Goal: Task Accomplishment & Management: Complete application form

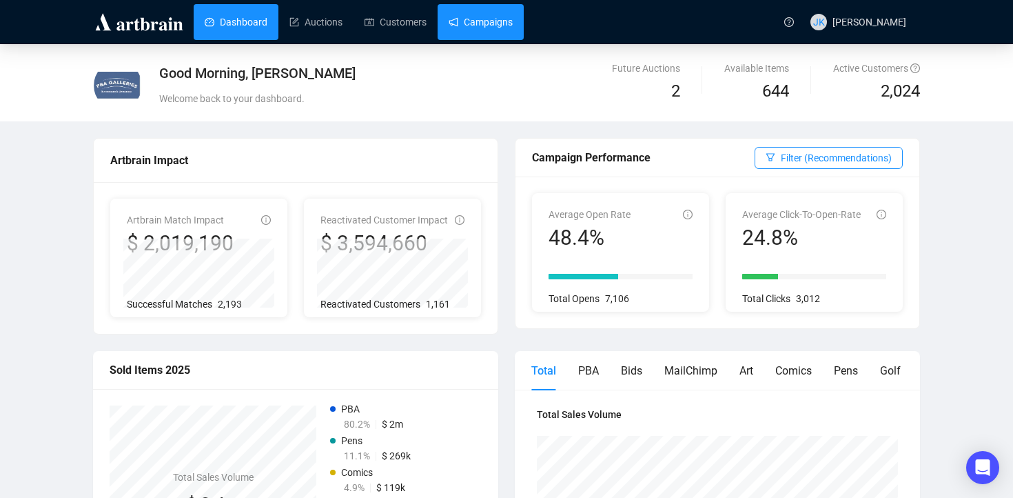
click at [477, 28] on link "Campaigns" at bounding box center [481, 22] width 64 height 36
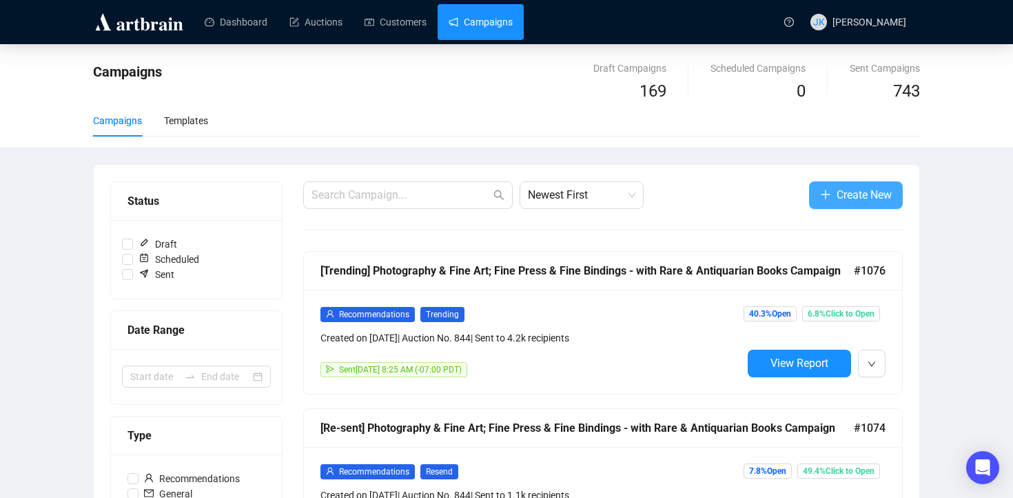
click at [853, 192] on span "Create New" at bounding box center [864, 194] width 55 height 17
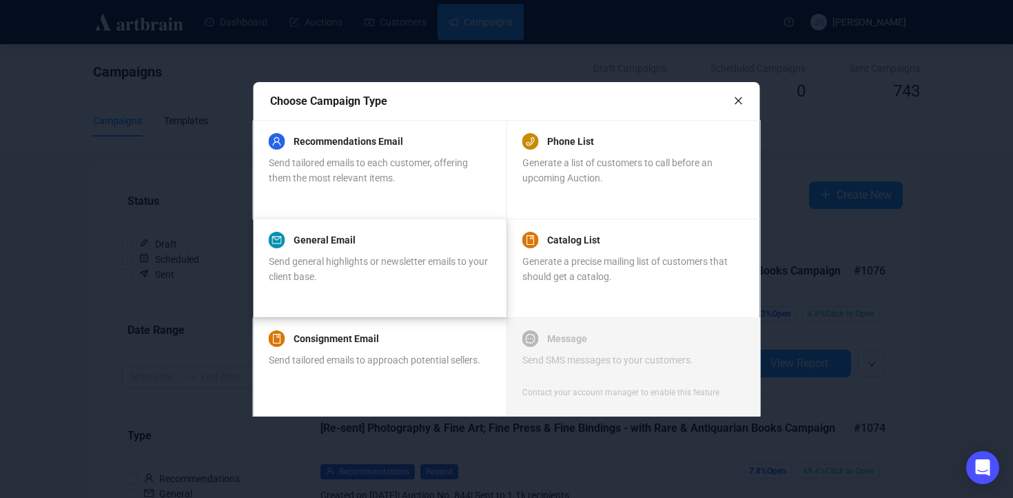
click at [412, 283] on div "Send general highlights or newsletter emails to your client base." at bounding box center [379, 269] width 221 height 30
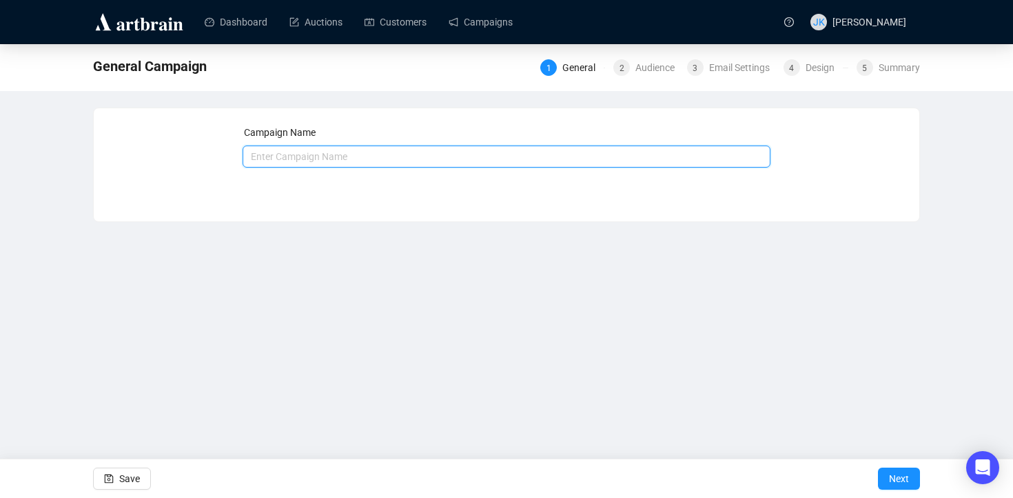
click at [409, 153] on input "text" at bounding box center [507, 156] width 529 height 22
type input "844 #2"
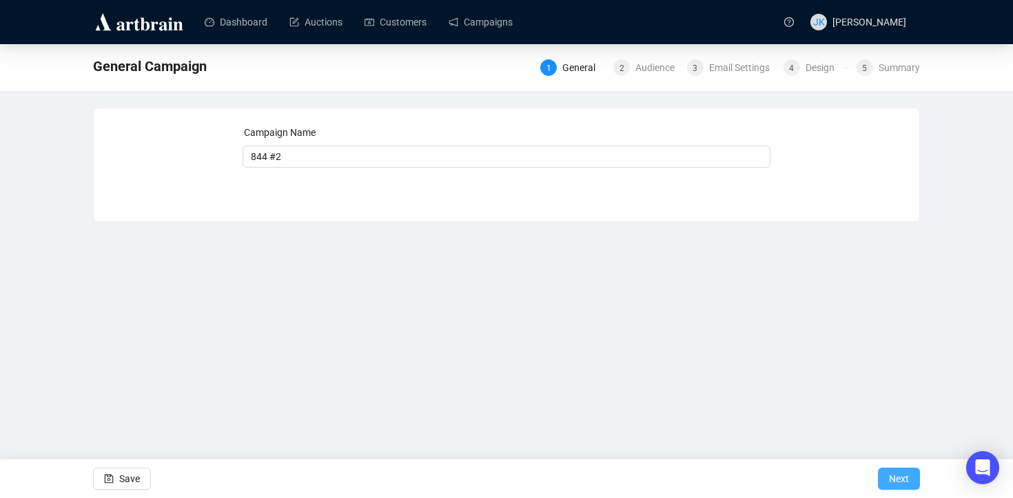
click at [904, 474] on span "Next" at bounding box center [899, 478] width 20 height 39
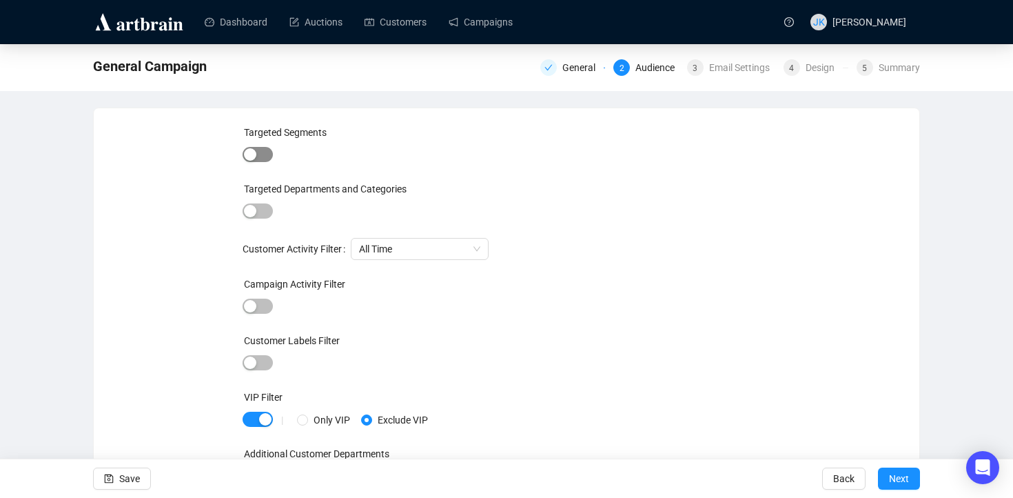
click at [257, 156] on span "button" at bounding box center [258, 154] width 30 height 15
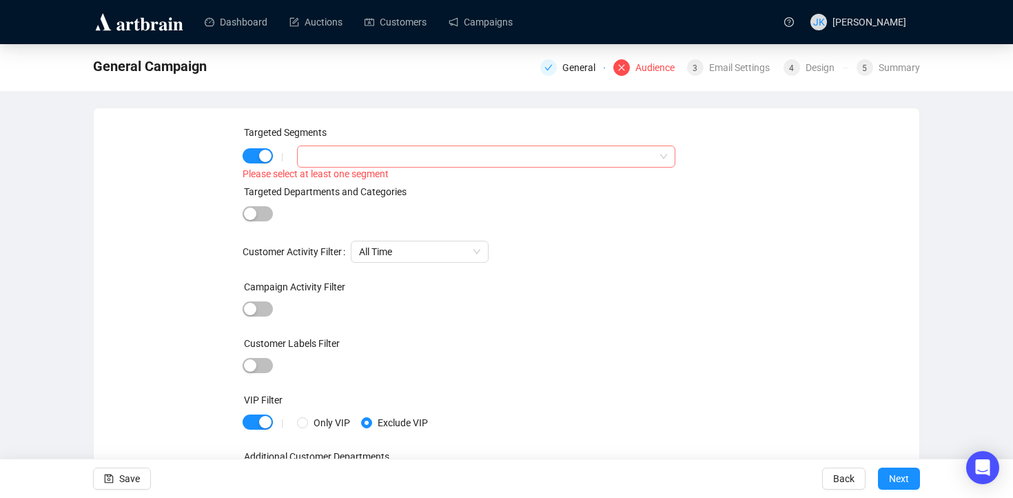
click at [340, 165] on div at bounding box center [479, 156] width 358 height 19
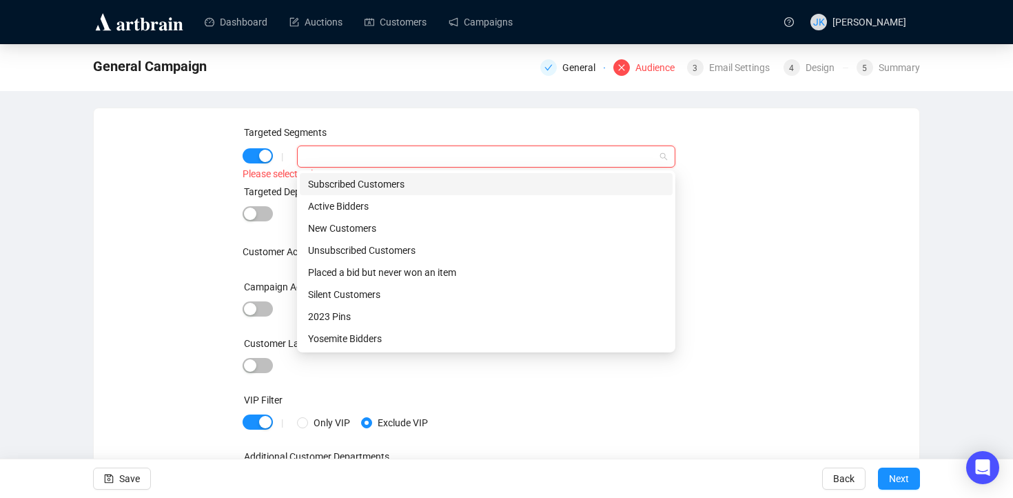
click at [351, 185] on div "Subscribed Customers" at bounding box center [486, 183] width 356 height 15
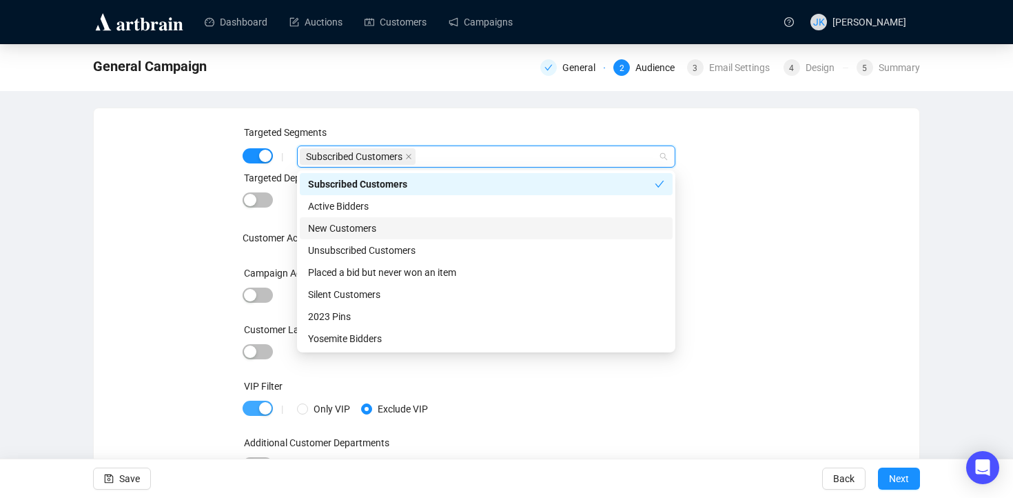
click at [258, 402] on span "button" at bounding box center [258, 407] width 30 height 15
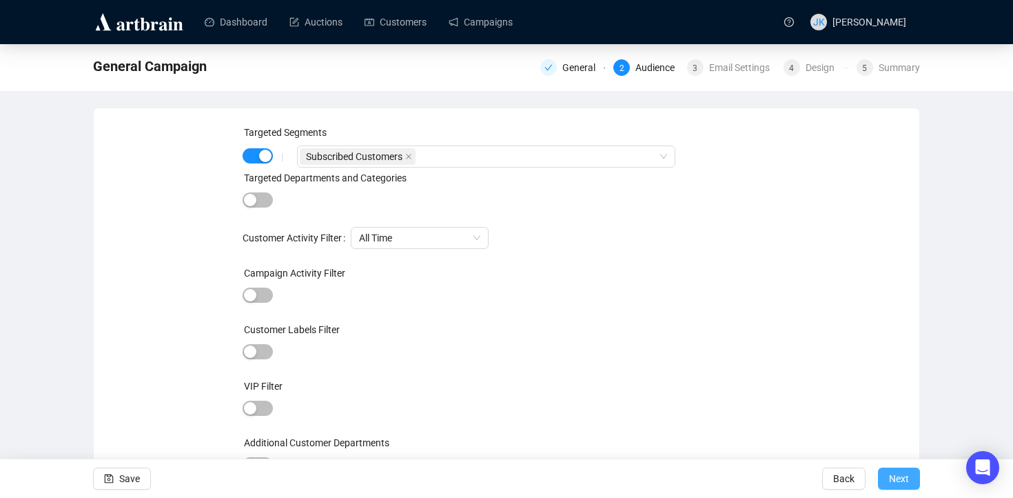
click at [906, 472] on span "Next" at bounding box center [899, 478] width 20 height 39
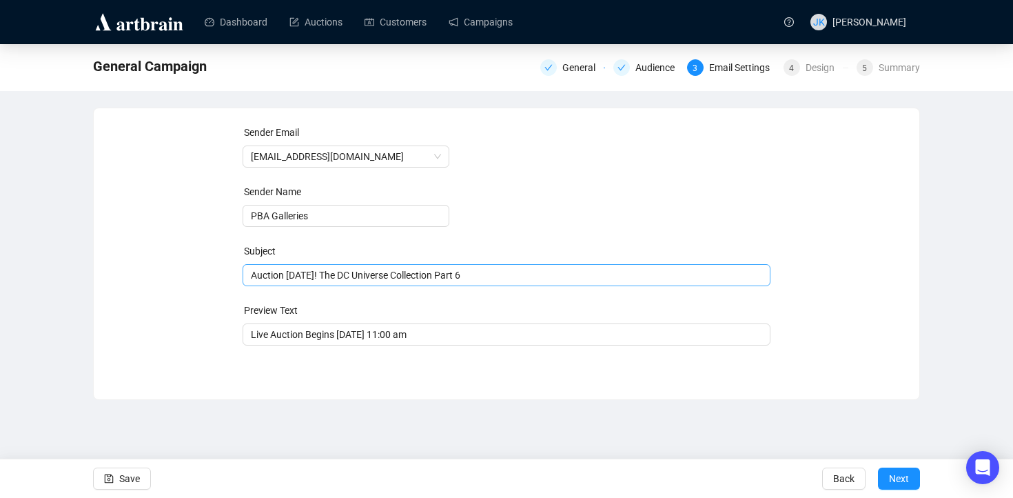
click at [390, 274] on span "Auction [DATE]! The DC Universe Collection Part 6" at bounding box center [507, 275] width 529 height 11
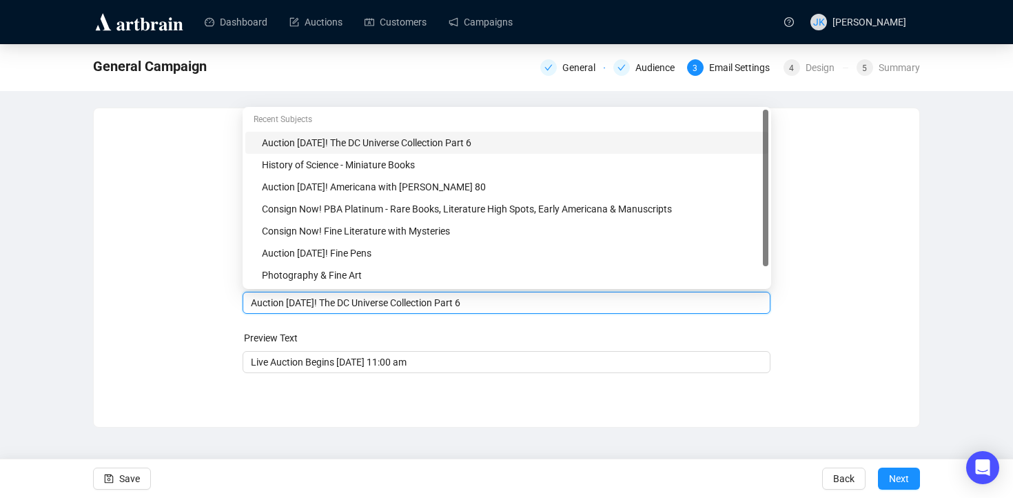
click at [520, 308] on input "Auction [DATE]! The DC Universe Collection Part 6" at bounding box center [507, 302] width 512 height 15
drag, startPoint x: 520, startPoint y: 308, endPoint x: 374, endPoint y: 311, distance: 145.5
click at [374, 311] on div "Auction [DATE]! The DC Universe Collection Part 6" at bounding box center [507, 303] width 529 height 22
drag, startPoint x: 506, startPoint y: 304, endPoint x: 339, endPoint y: 301, distance: 166.8
click at [339, 301] on input "Auction [DATE]! The DC Universe Collection Part 6" at bounding box center [507, 302] width 512 height 15
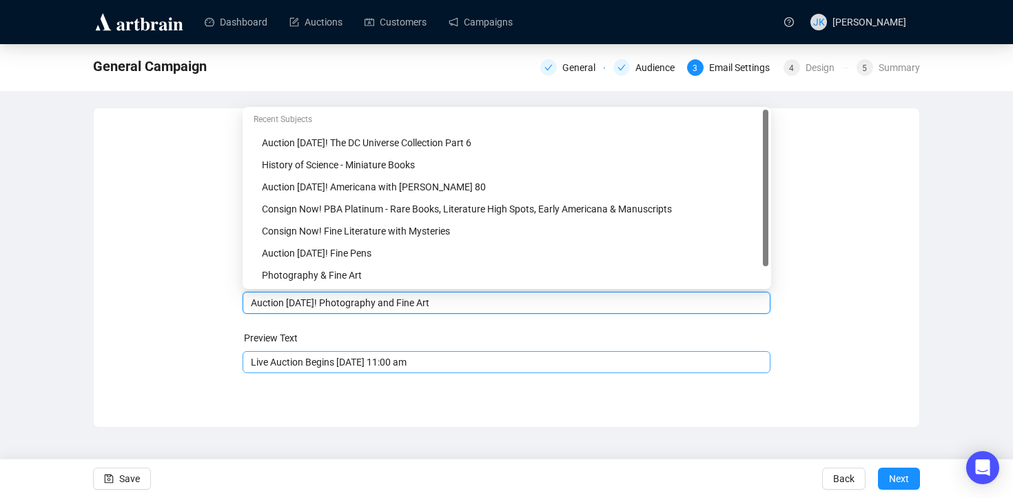
type input "Auction [DATE]! Photography and Fine Art"
click at [353, 365] on input "Live Auction Begins [DATE] 11:00 am" at bounding box center [507, 361] width 512 height 15
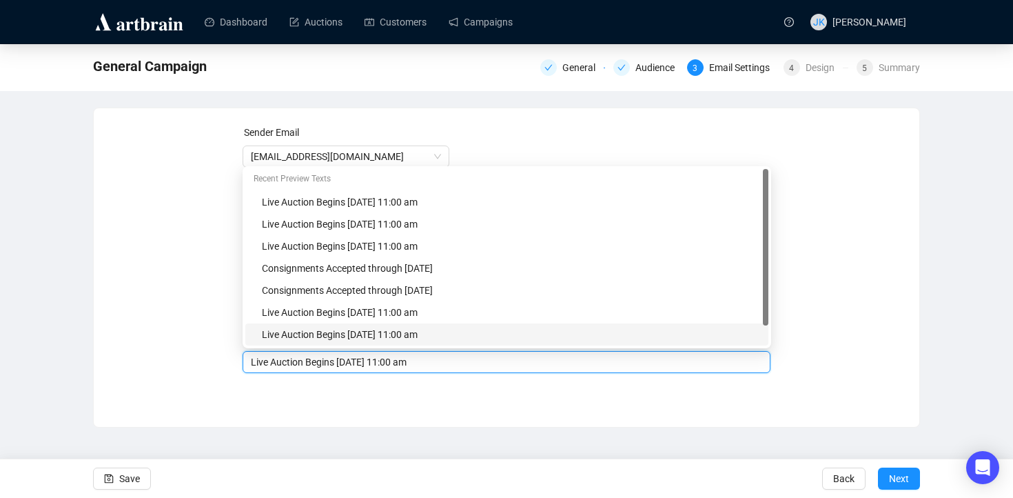
click at [385, 338] on div "Live Auction Begins [DATE] 11:00 am" at bounding box center [511, 334] width 498 height 15
type input "Live Auction Begins [DATE] 11:00 am"
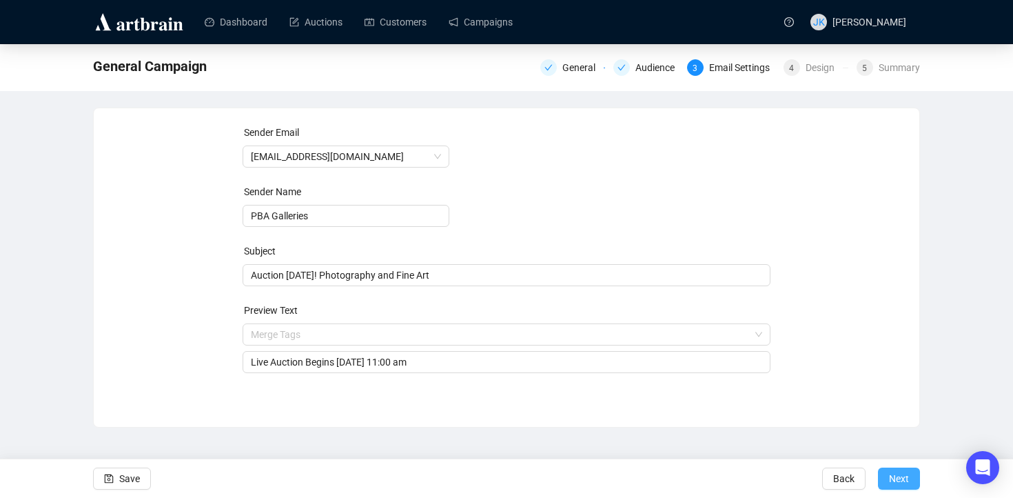
click at [900, 482] on span "Next" at bounding box center [899, 478] width 20 height 39
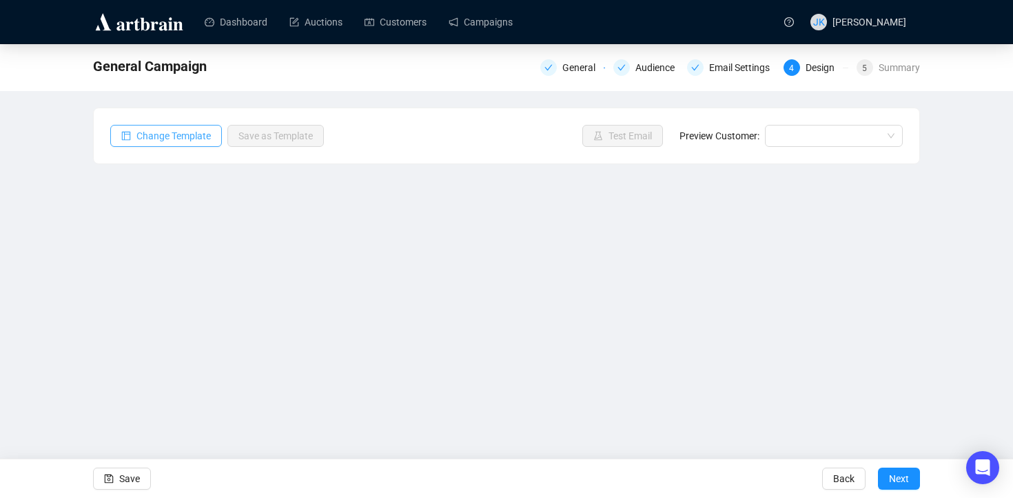
click at [148, 134] on span "Change Template" at bounding box center [173, 135] width 74 height 15
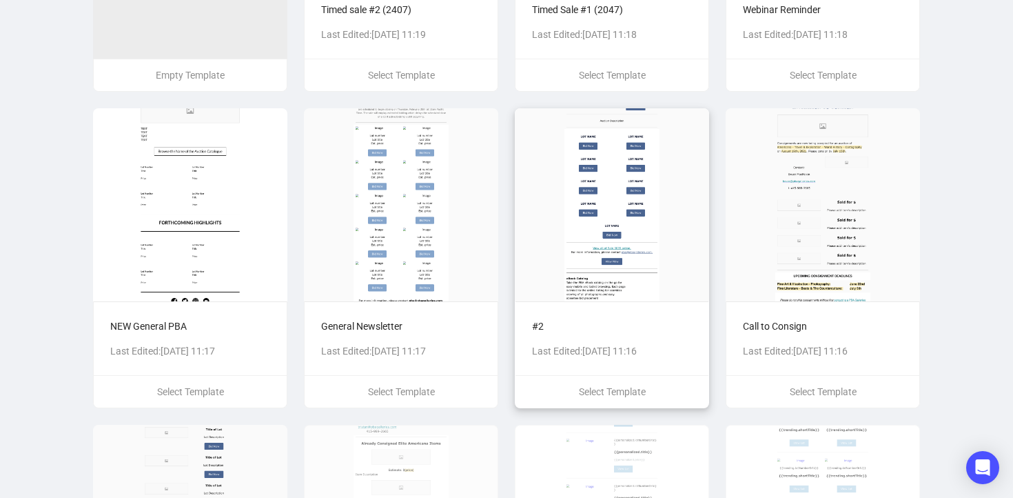
click at [604, 319] on p "#2" at bounding box center [612, 325] width 160 height 15
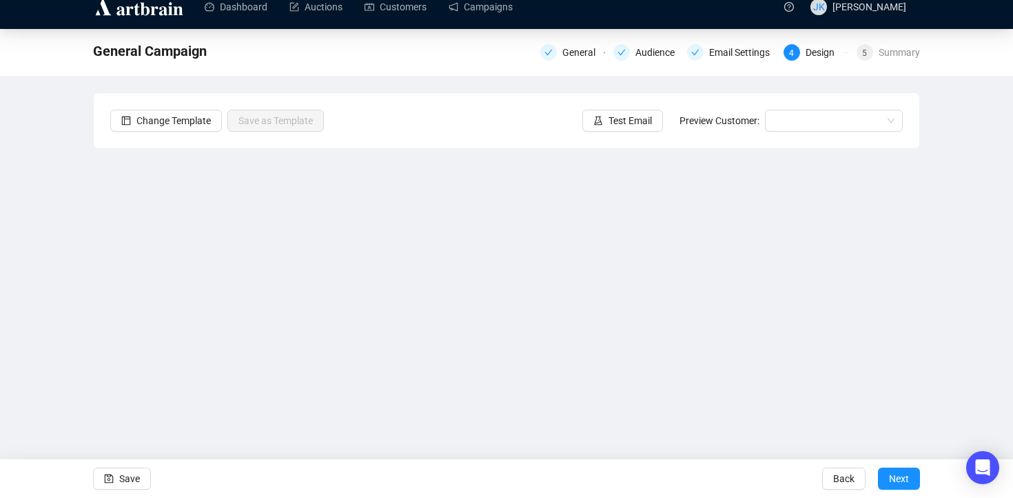
scroll to position [15, 0]
click at [129, 470] on span "Save" at bounding box center [129, 478] width 21 height 39
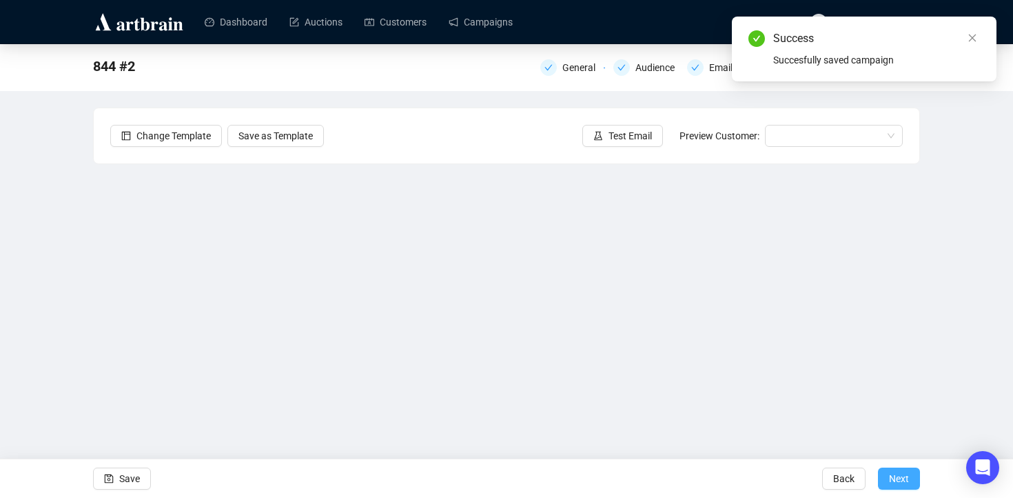
click at [906, 476] on span "Next" at bounding box center [899, 478] width 20 height 39
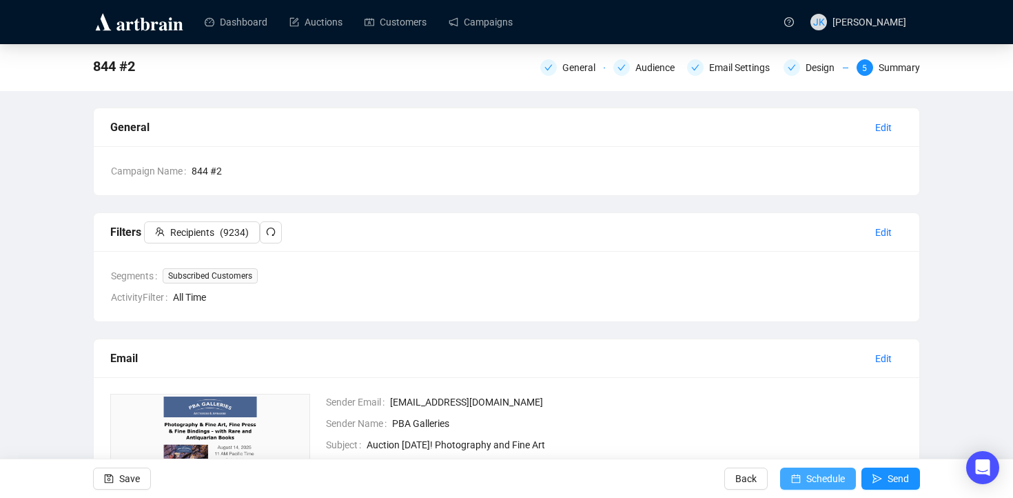
click at [818, 469] on span "Schedule" at bounding box center [825, 478] width 39 height 39
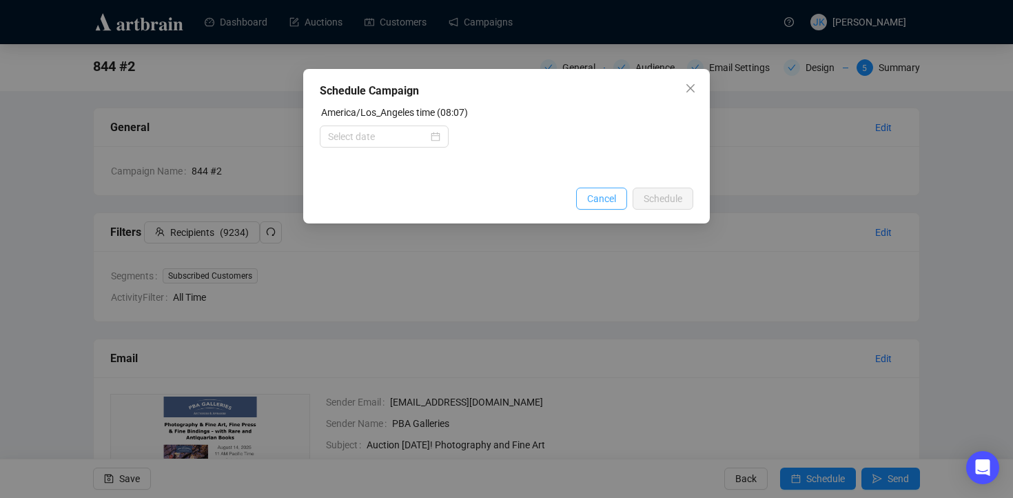
click at [595, 203] on span "Cancel" at bounding box center [601, 198] width 29 height 15
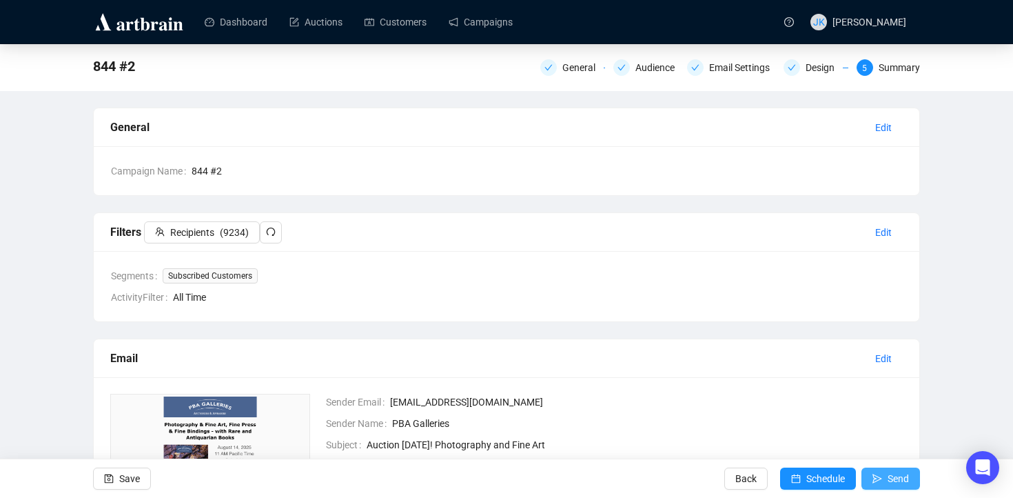
click at [900, 469] on span "Send" at bounding box center [898, 478] width 21 height 39
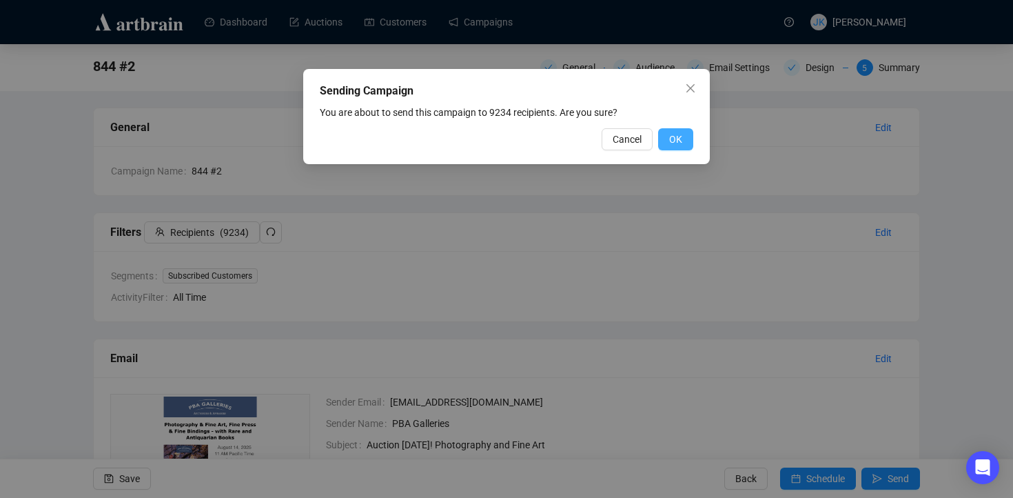
click at [683, 143] on button "OK" at bounding box center [675, 139] width 35 height 22
